Goal: Task Accomplishment & Management: Manage account settings

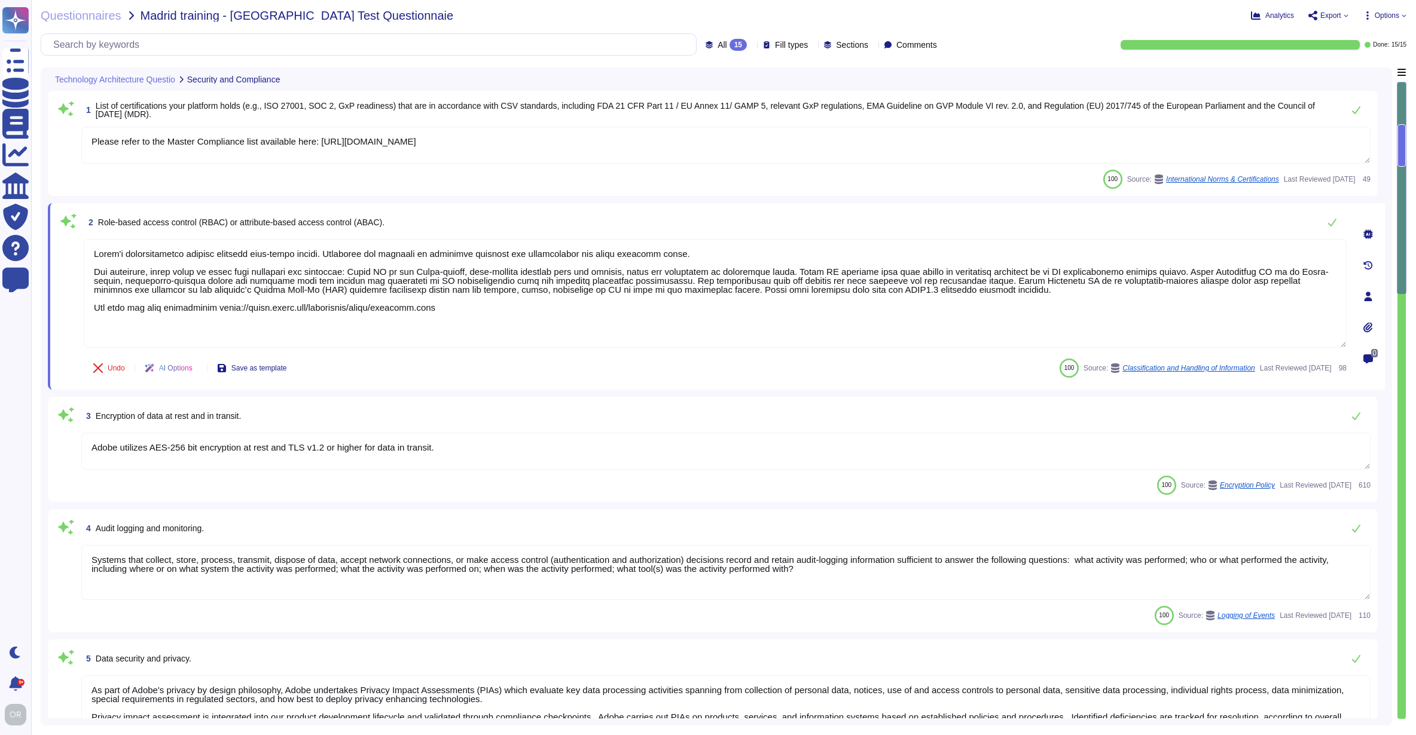
type textarea "Please refer to the Master Compliance list available here: [URL][DOMAIN_NAME]"
type textarea "Lorem'i dolorsitametco adipisc elitsedd eius-tempo incidi. Utlaboree dol magnaa…"
type textarea "Adobe utilizes AES-256 bit encryption at rest and TLS v1.2 or higher for data i…"
type textarea "Systems that collect, store, process, transmit, dispose of data, accept network…"
type textarea "As part of Adobe's privacy by design philosophy, Adobe undertakes Privacy Impac…"
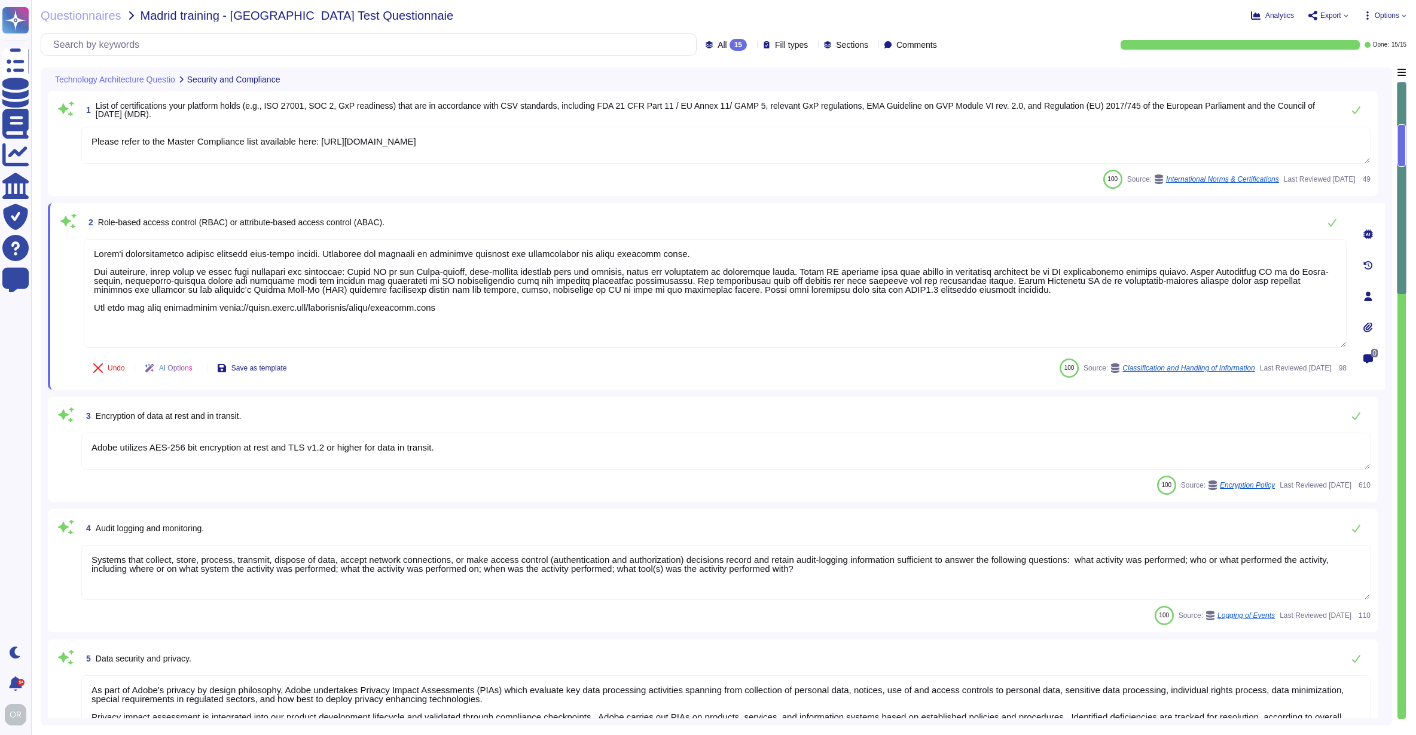
type textarea "Safe Harbor, [GEOGRAPHIC_DATA]-[GEOGRAPHIC_DATA] Privacy Shield and [GEOGRAPHIC…"
type textarea "Third-party audit or certification reports are available under NDA and can be r…"
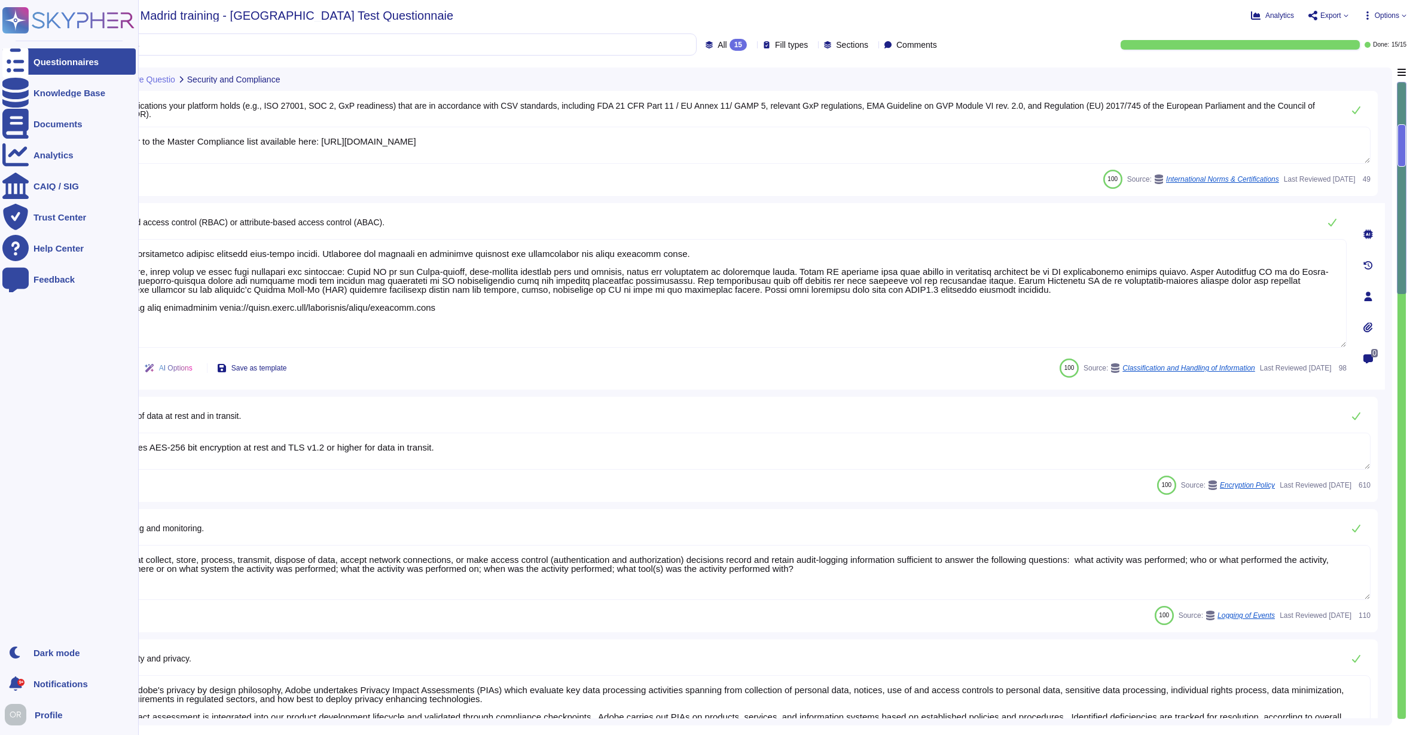
click at [51, 17] on icon at bounding box center [68, 20] width 132 height 26
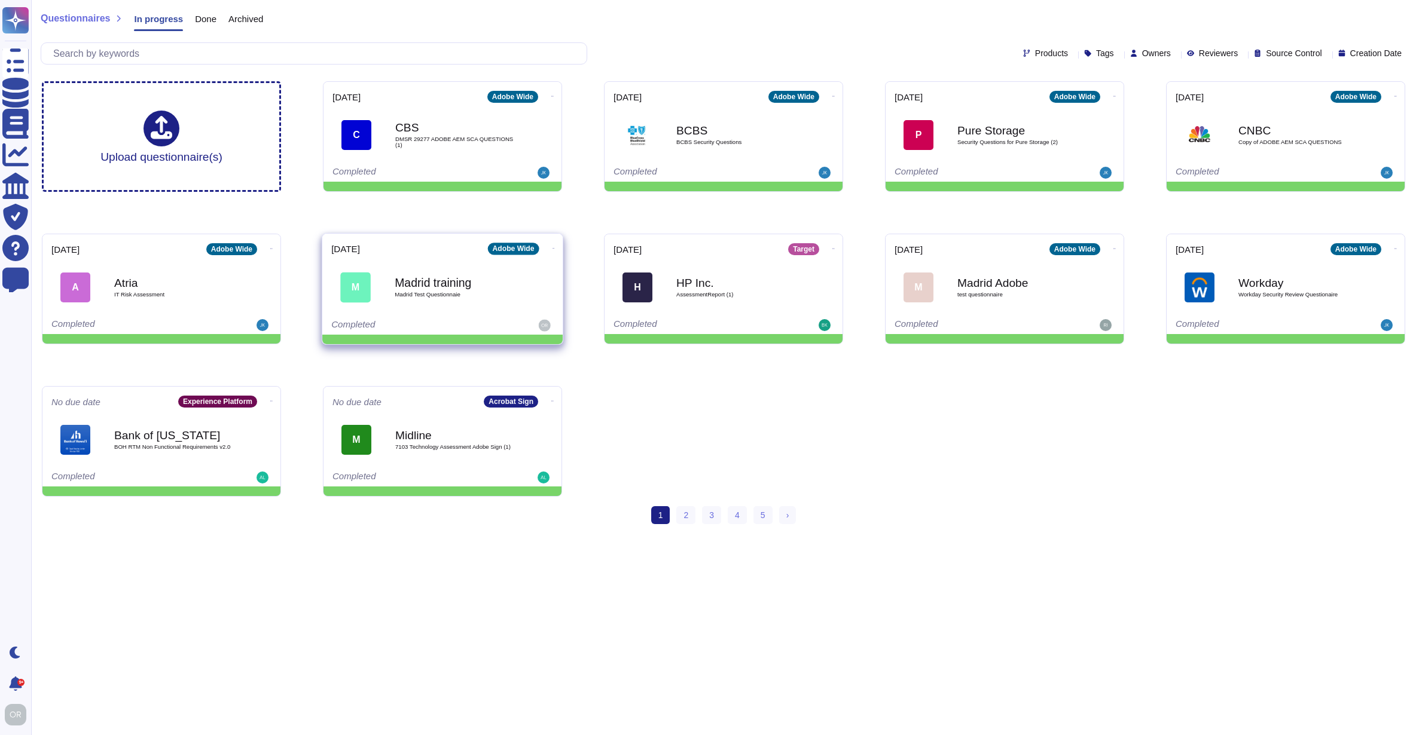
click at [552, 247] on icon at bounding box center [553, 248] width 2 height 3
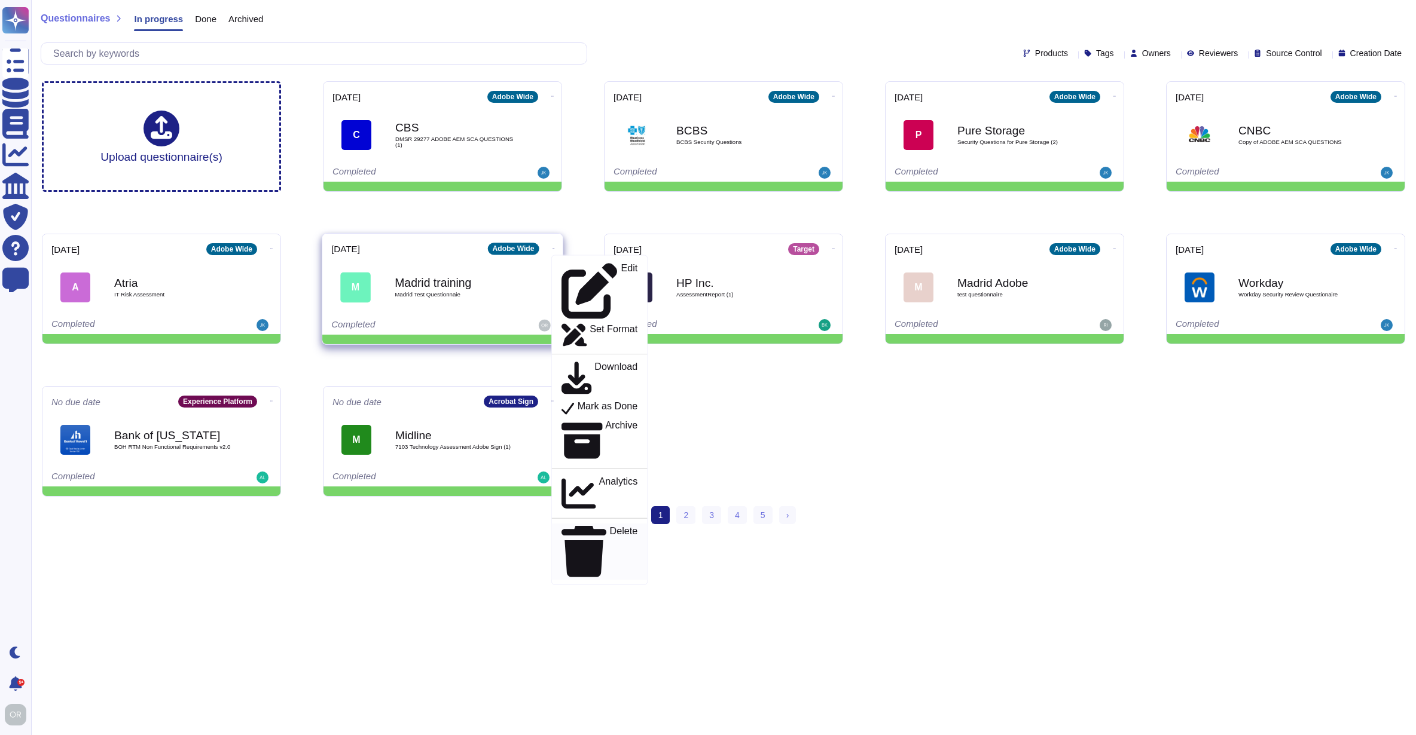
click at [606, 526] on div "Delete" at bounding box center [599, 551] width 76 height 51
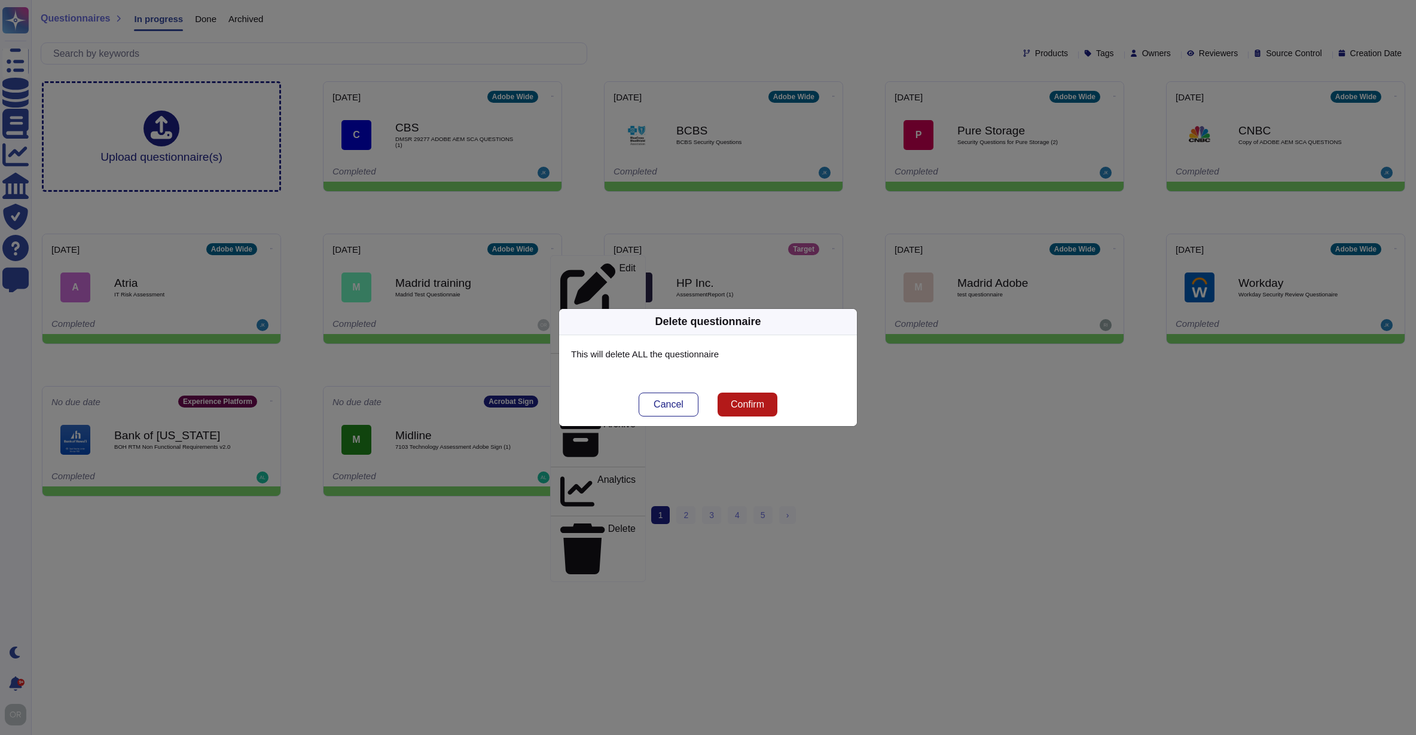
click at [761, 405] on span "Confirm" at bounding box center [747, 405] width 33 height 10
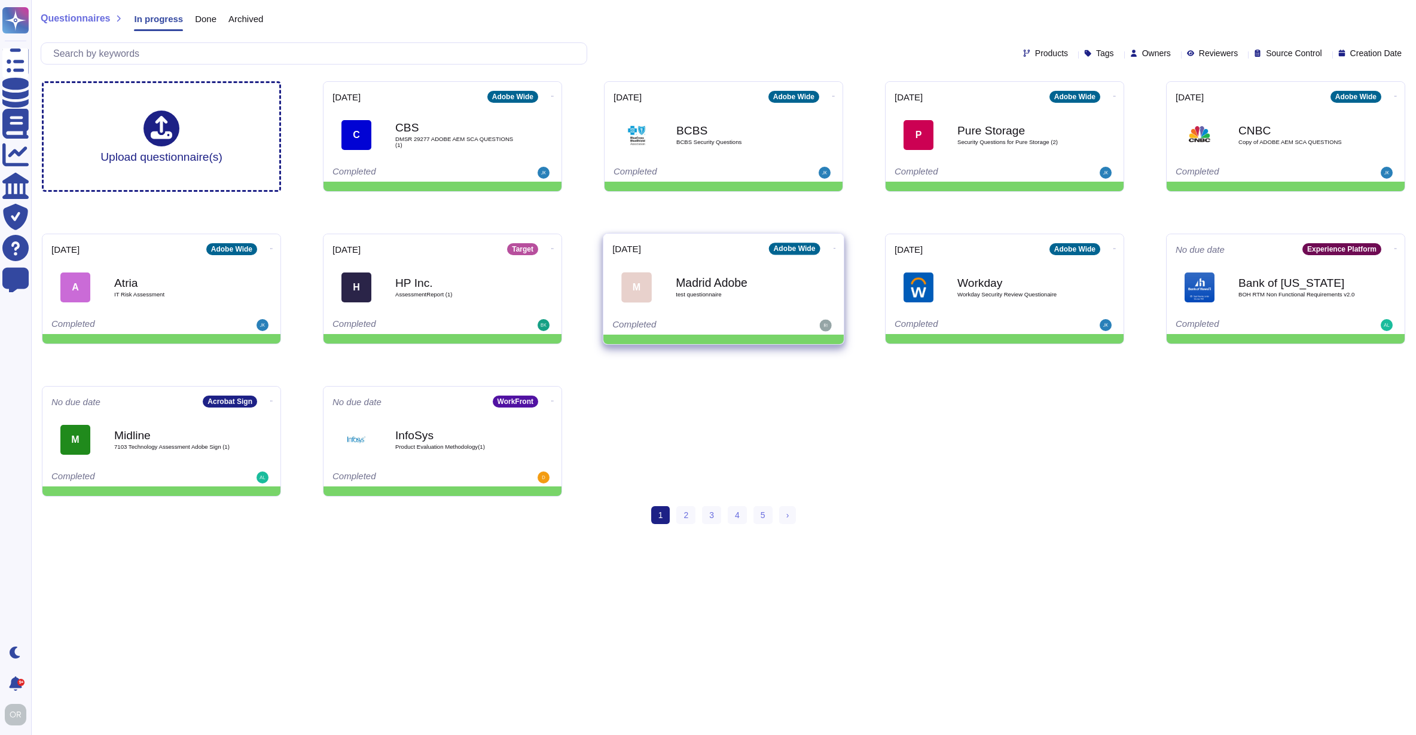
click at [833, 247] on icon at bounding box center [834, 248] width 2 height 3
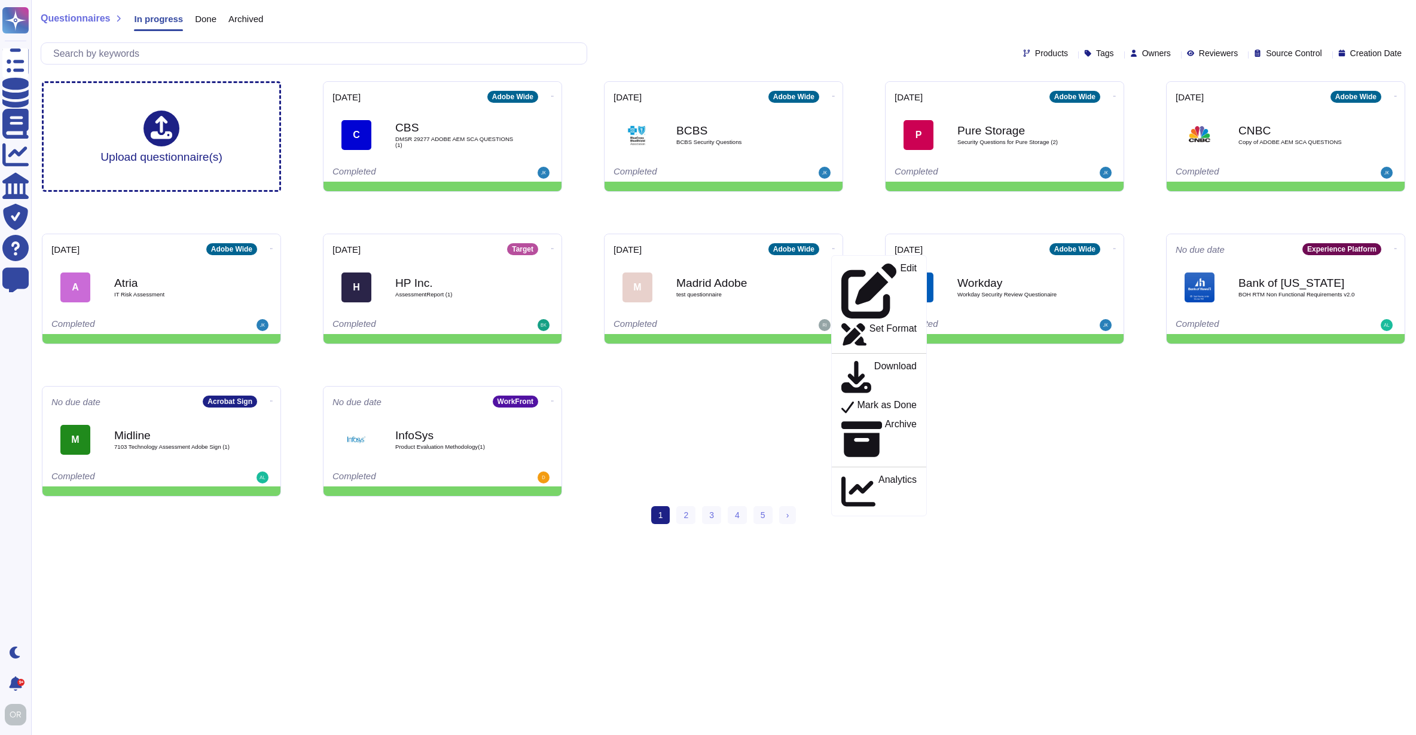
drag, startPoint x: 731, startPoint y: 404, endPoint x: 744, endPoint y: 397, distance: 15.2
click at [731, 404] on div "Upload questionnaire(s) [DATE] Adobe Wide C CBS DMSR 29277 ADOBE AEM SCA QUESTI…" at bounding box center [723, 289] width 1382 height 435
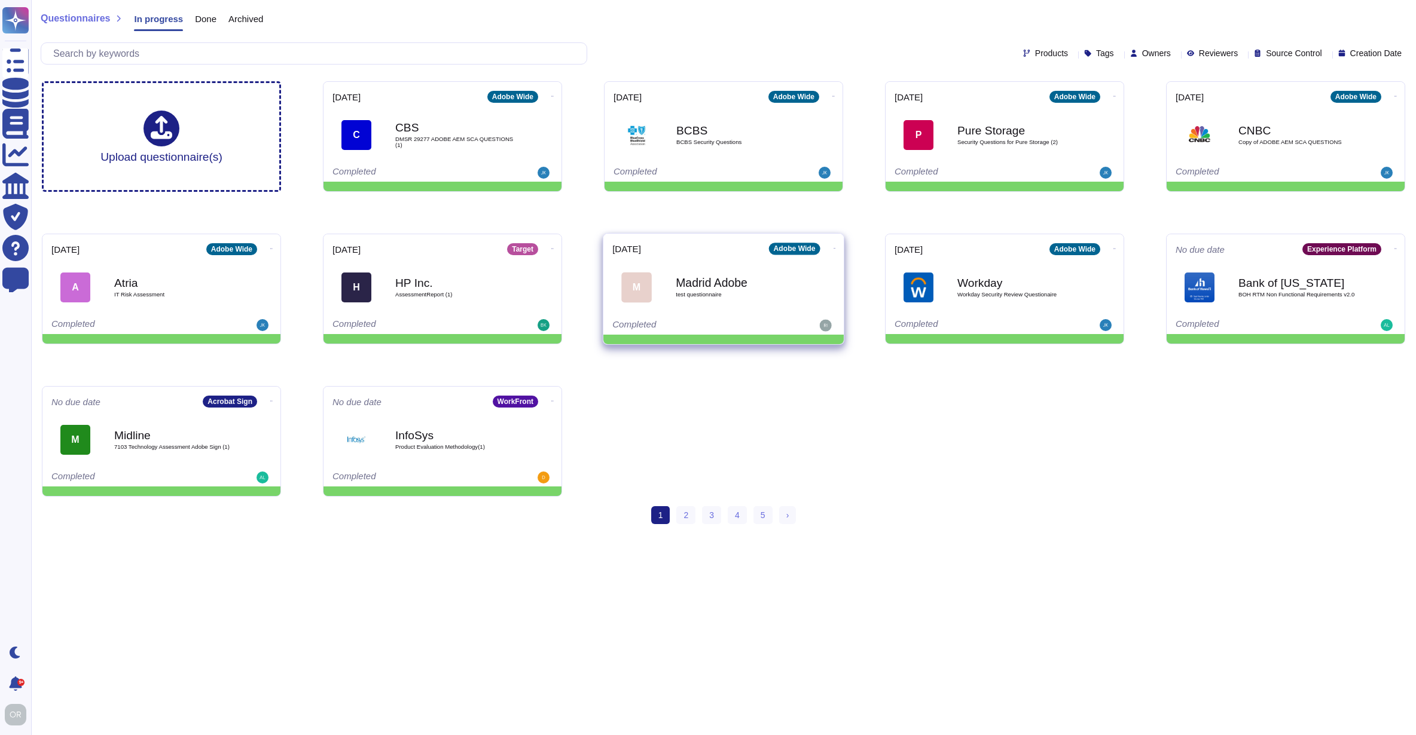
click at [833, 248] on icon at bounding box center [834, 248] width 2 height 1
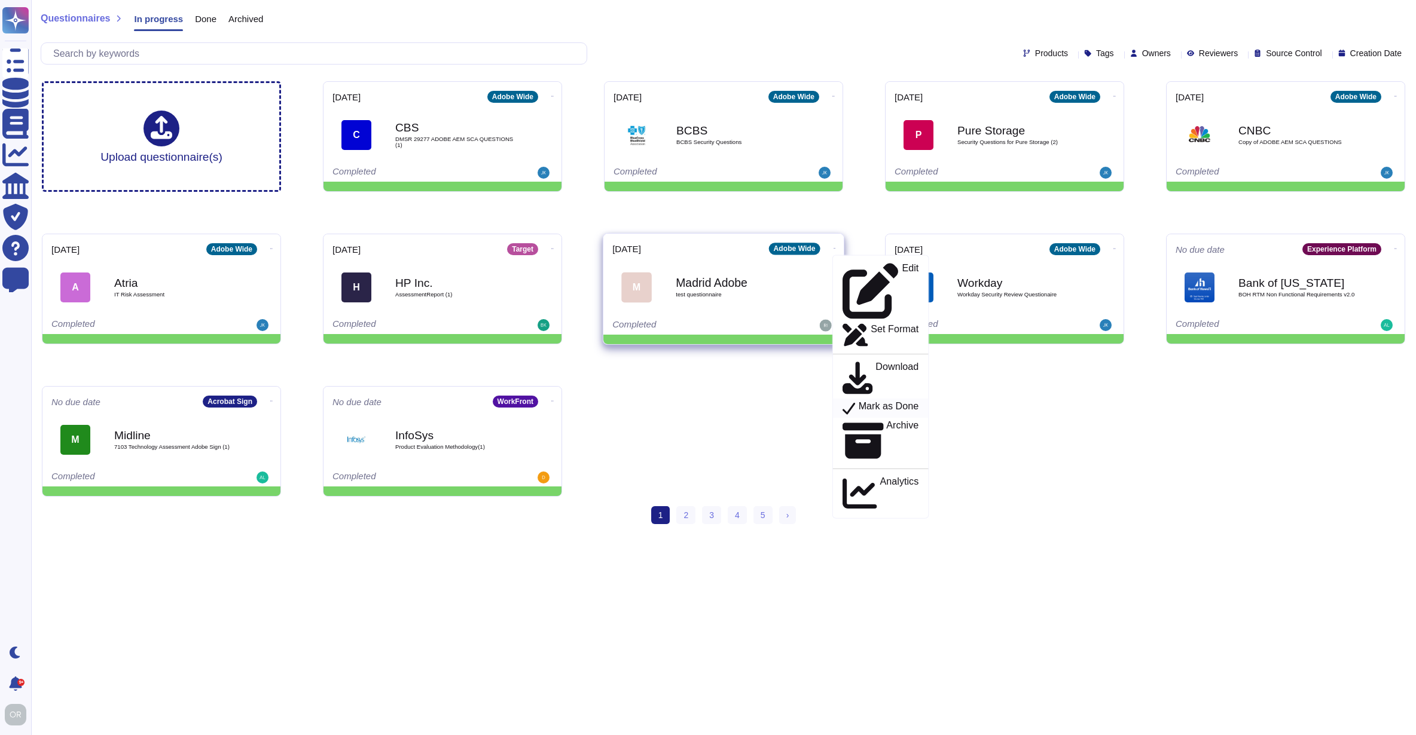
click at [868, 401] on p "Mark as Done" at bounding box center [889, 408] width 60 height 14
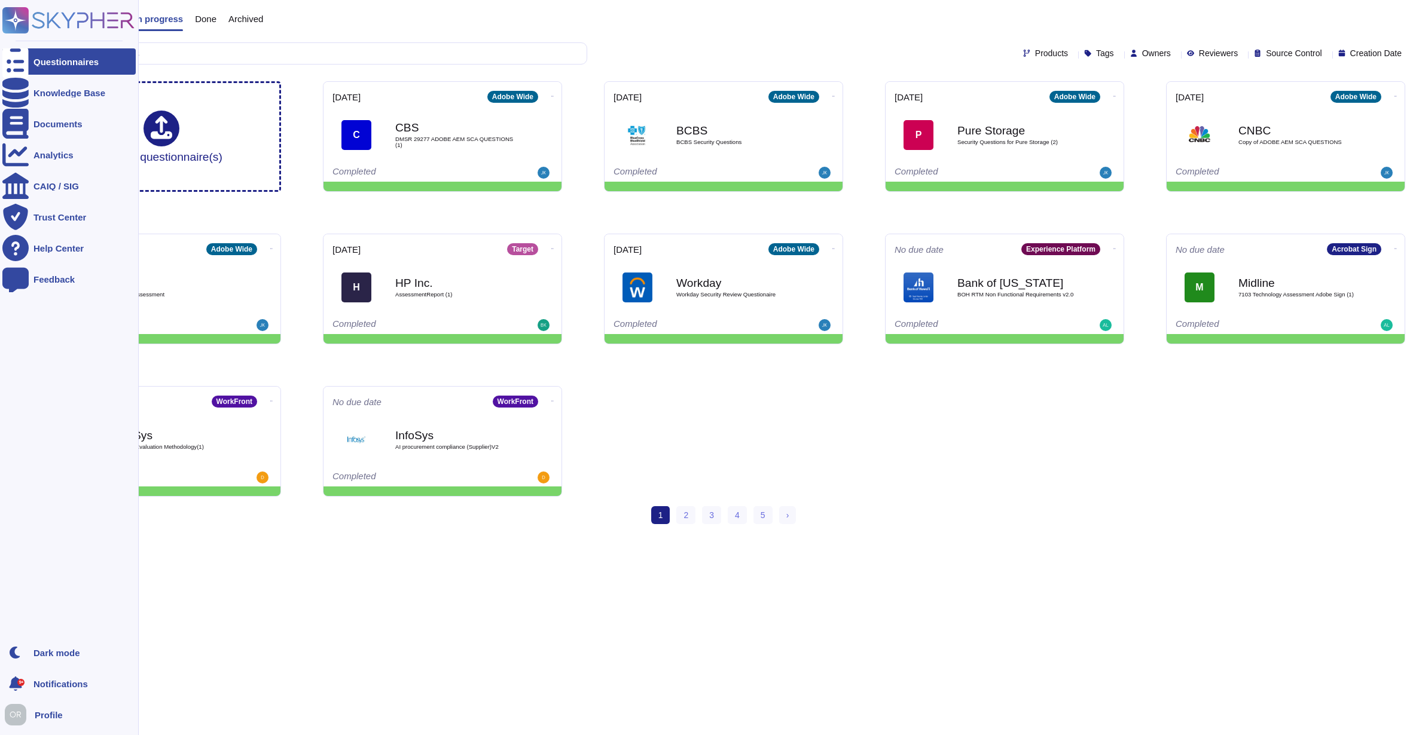
click at [69, 14] on icon at bounding box center [68, 20] width 132 height 26
